Goal: Check status: Check status

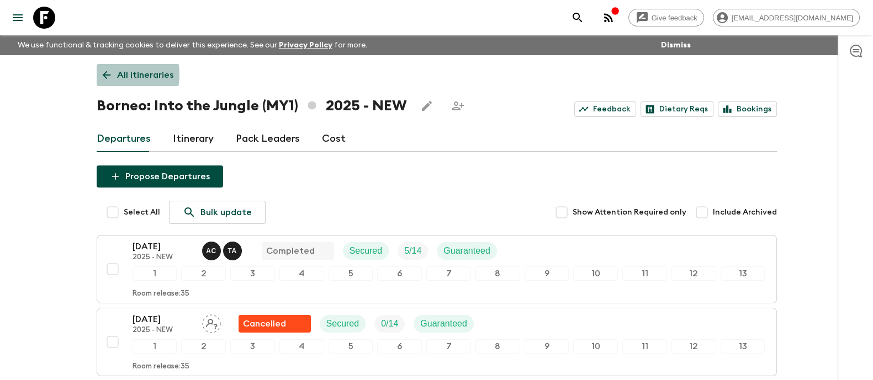
click at [107, 75] on icon at bounding box center [106, 75] width 8 height 8
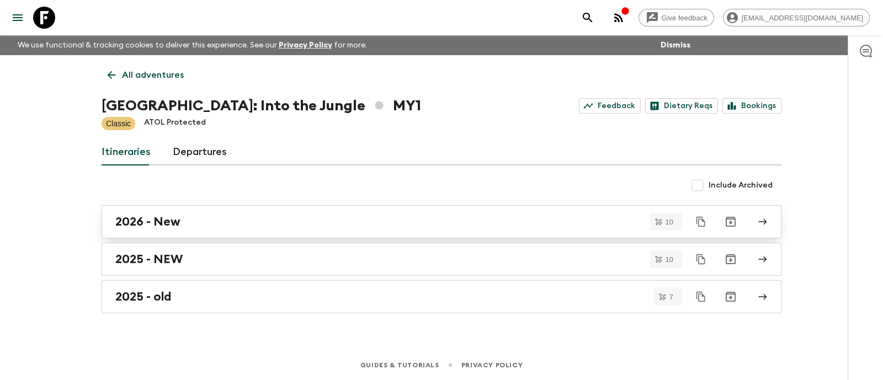
click at [174, 222] on h2 "2026 - New" at bounding box center [147, 222] width 65 height 14
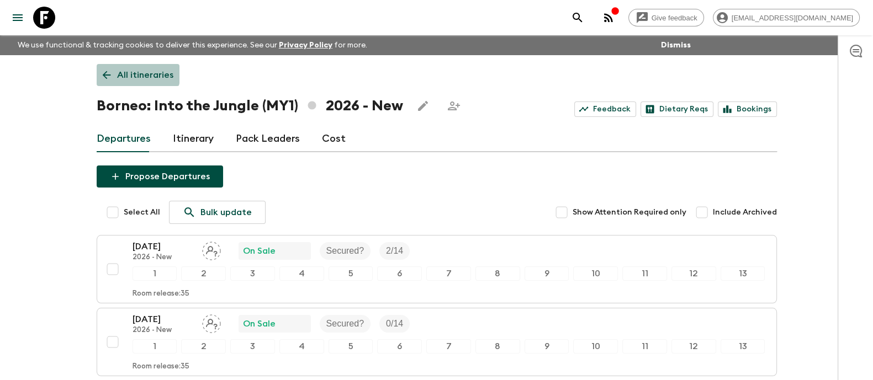
click at [112, 69] on icon at bounding box center [106, 75] width 12 height 12
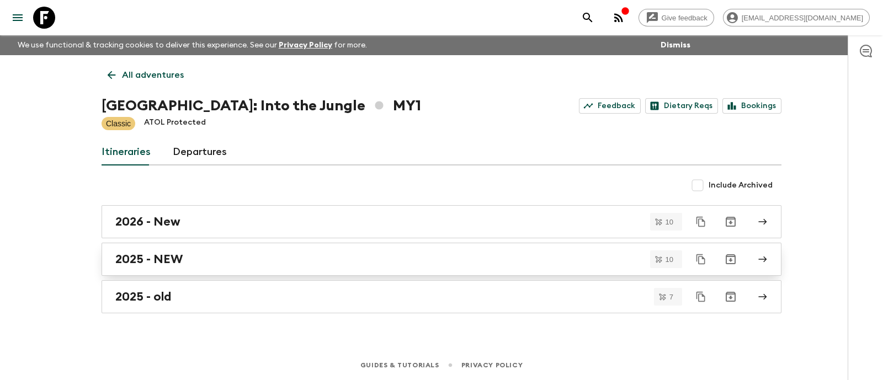
click at [152, 261] on h2 "2025 - NEW" at bounding box center [148, 259] width 67 height 14
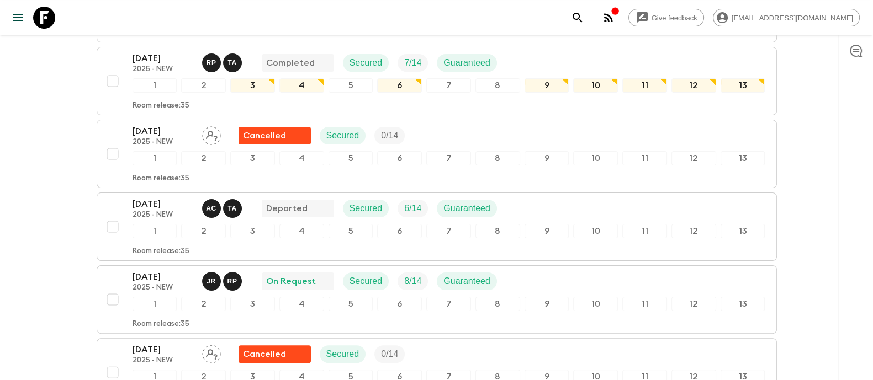
scroll to position [482, 0]
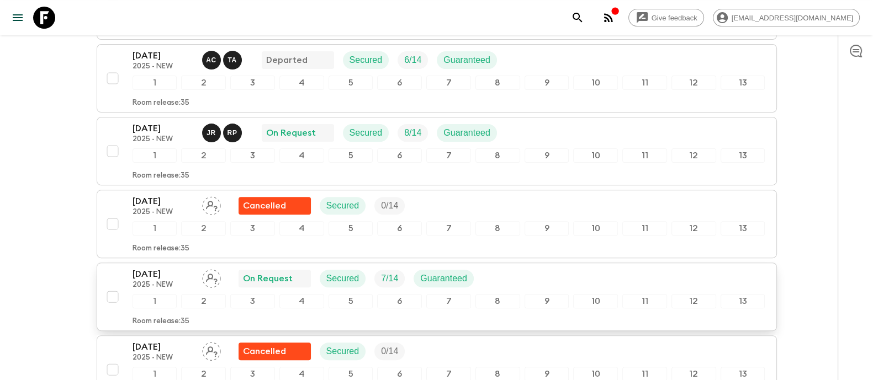
click at [163, 274] on p "[DATE]" at bounding box center [162, 274] width 61 height 13
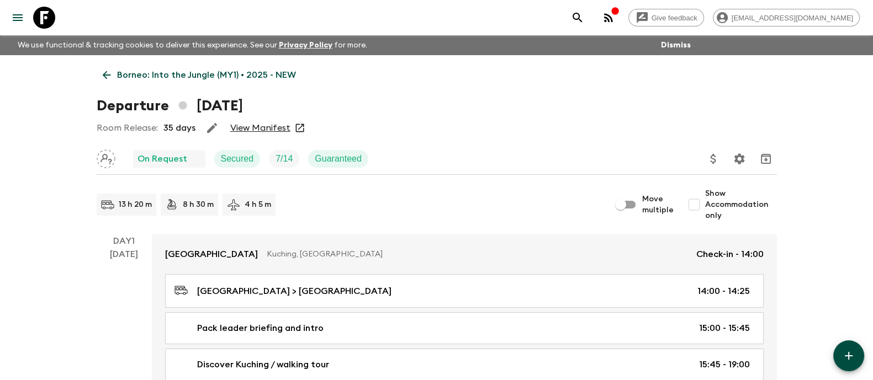
click at [261, 126] on link "View Manifest" at bounding box center [260, 128] width 60 height 11
